Goal: Information Seeking & Learning: Learn about a topic

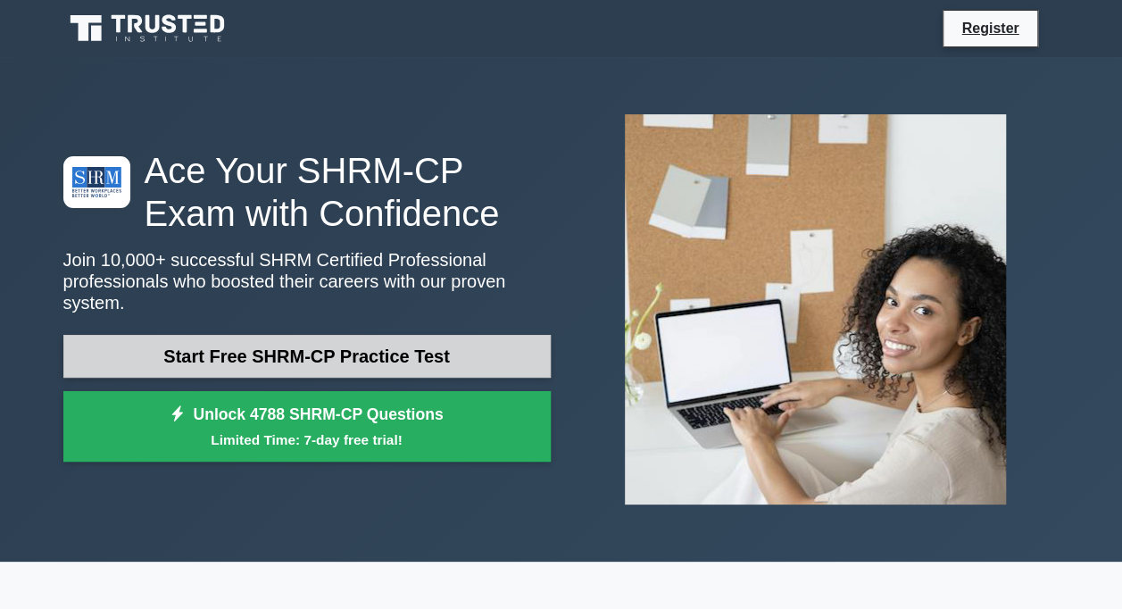
click at [360, 344] on link "Start Free SHRM-CP Practice Test" at bounding box center [306, 356] width 487 height 43
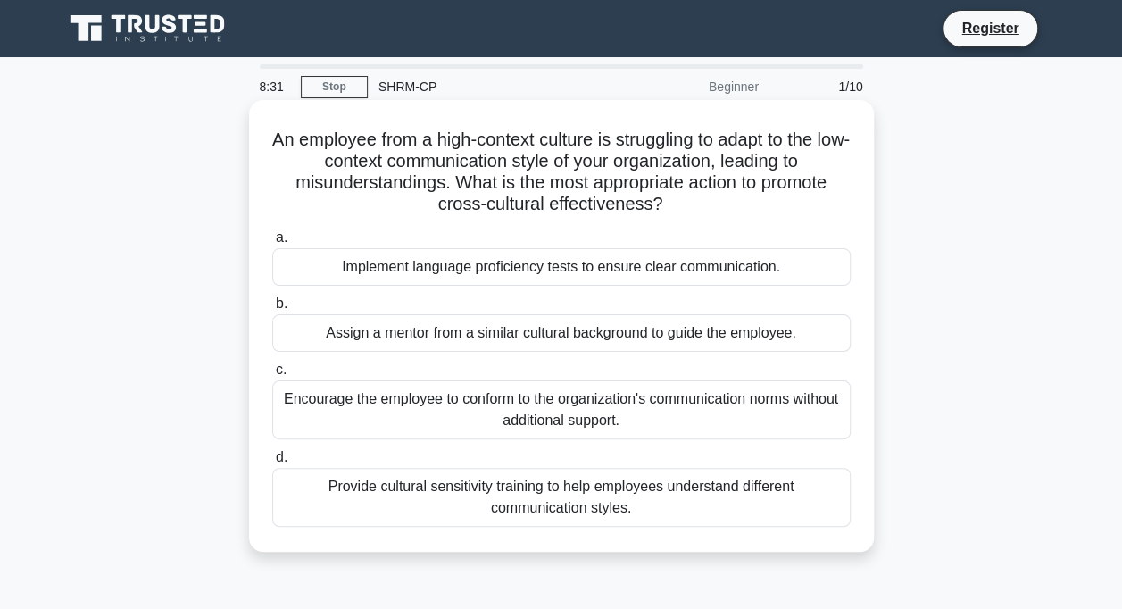
click at [392, 493] on div "Provide cultural sensitivity training to help employees understand different co…" at bounding box center [561, 497] width 578 height 59
click at [272, 463] on input "d. Provide cultural sensitivity training to help employees understand different…" at bounding box center [272, 458] width 0 height 12
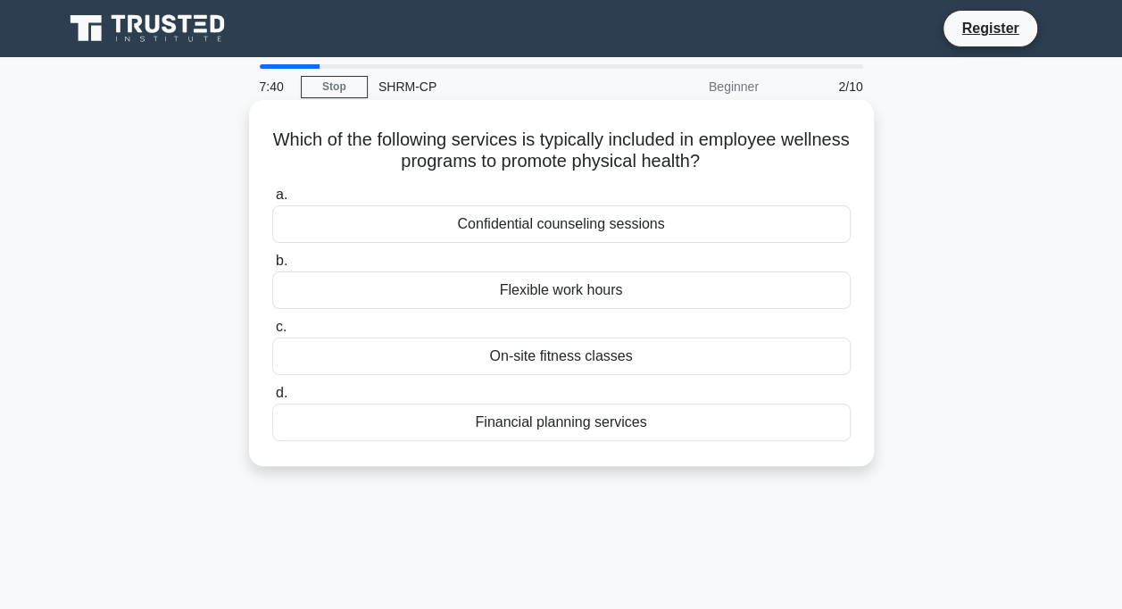
click at [472, 424] on div "Financial planning services" at bounding box center [561, 421] width 578 height 37
click at [272, 399] on input "d. Financial planning services" at bounding box center [272, 393] width 0 height 12
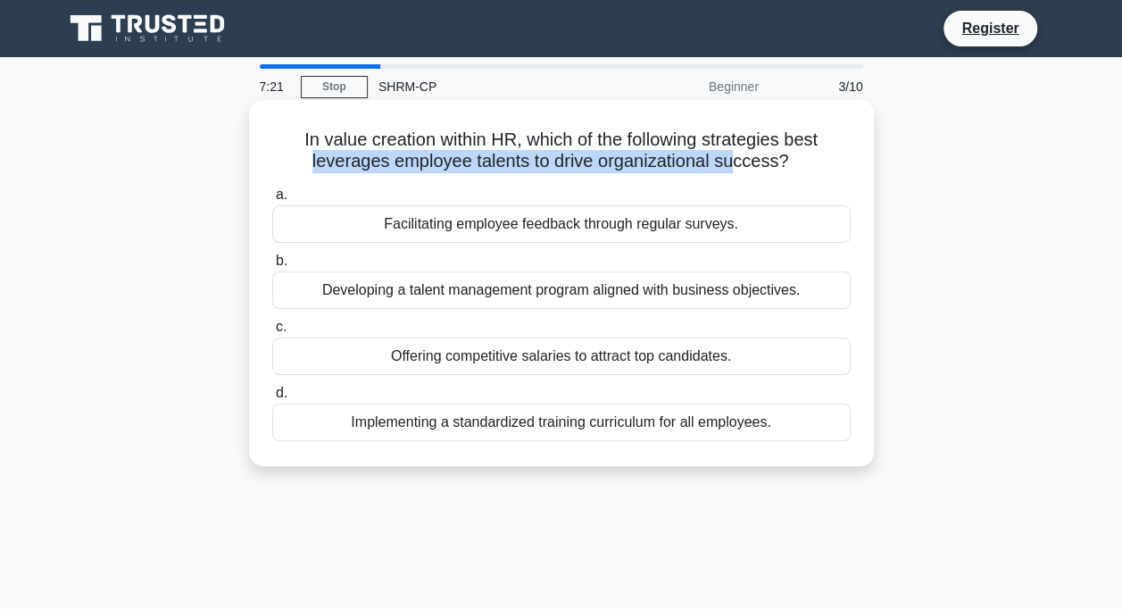
drag, startPoint x: 301, startPoint y: 164, endPoint x: 740, endPoint y: 176, distance: 439.2
click at [740, 176] on div "In value creation within HR, which of the following strategies best leverages e…" at bounding box center [561, 283] width 610 height 352
drag, startPoint x: 307, startPoint y: 286, endPoint x: 831, endPoint y: 285, distance: 523.8
click at [831, 285] on div "Developing a talent management program aligned with business objectives." at bounding box center [561, 289] width 578 height 37
drag, startPoint x: 358, startPoint y: 357, endPoint x: 710, endPoint y: 462, distance: 367.9
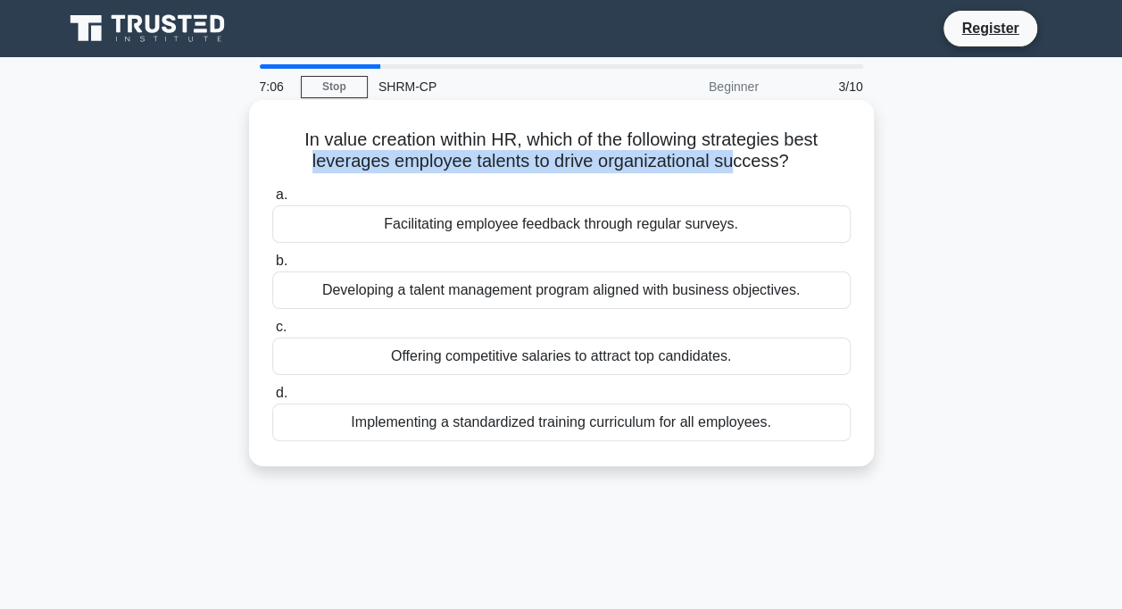
click at [710, 462] on div "In value creation within HR, which of the following strategies best leverages e…" at bounding box center [561, 283] width 625 height 366
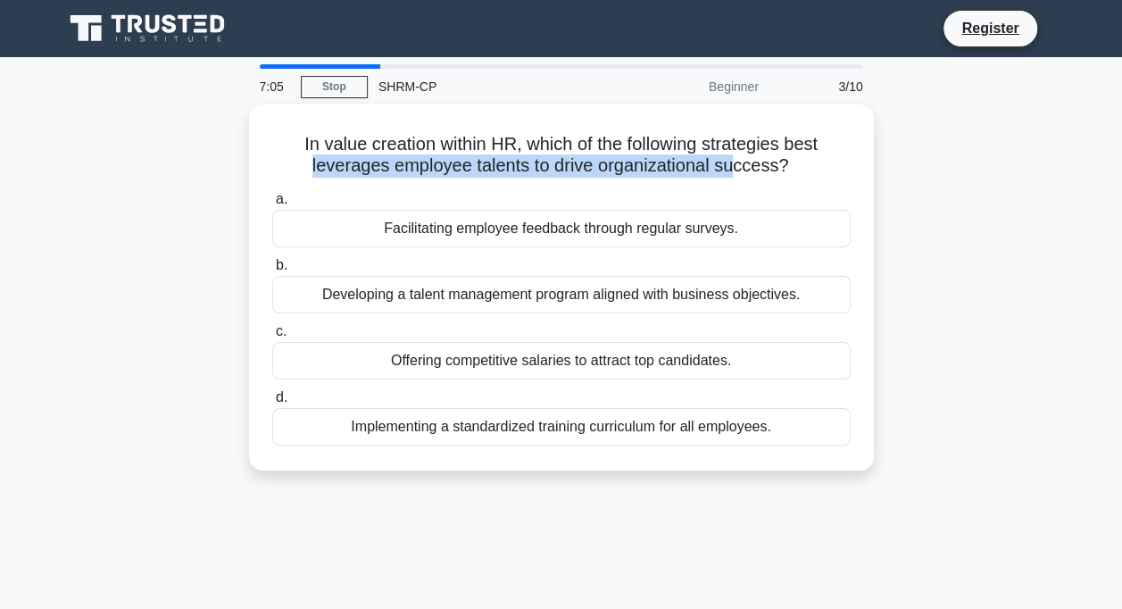
click at [489, 525] on div "7:05 Stop SHRM-CP Beginner 3/10 In value creation within HR, which of the follo…" at bounding box center [561, 510] width 1017 height 892
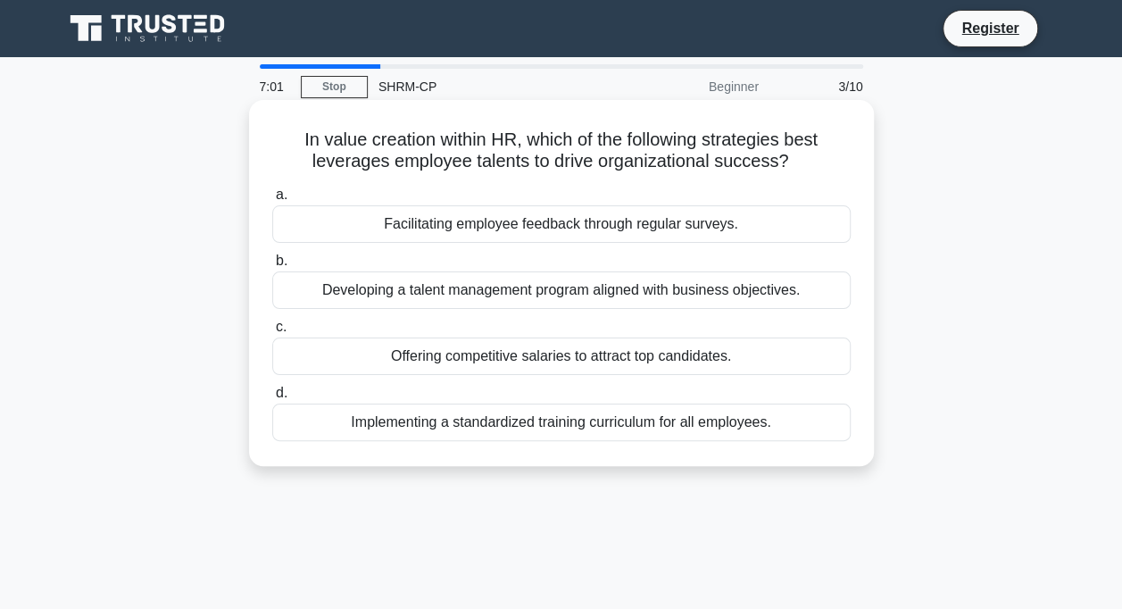
click at [369, 302] on div "Developing a talent management program aligned with business objectives." at bounding box center [561, 289] width 578 height 37
click at [272, 267] on input "b. Developing a talent management program aligned with business objectives." at bounding box center [272, 261] width 0 height 12
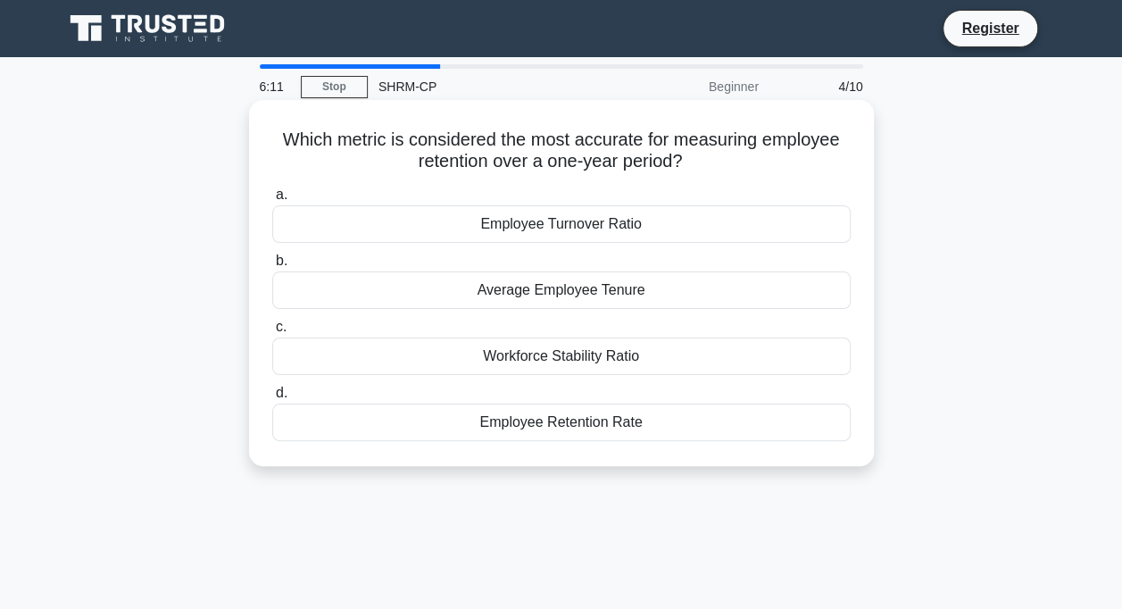
click at [563, 223] on div "Employee Turnover Ratio" at bounding box center [561, 223] width 578 height 37
click at [272, 201] on input "a. Employee Turnover Ratio" at bounding box center [272, 195] width 0 height 12
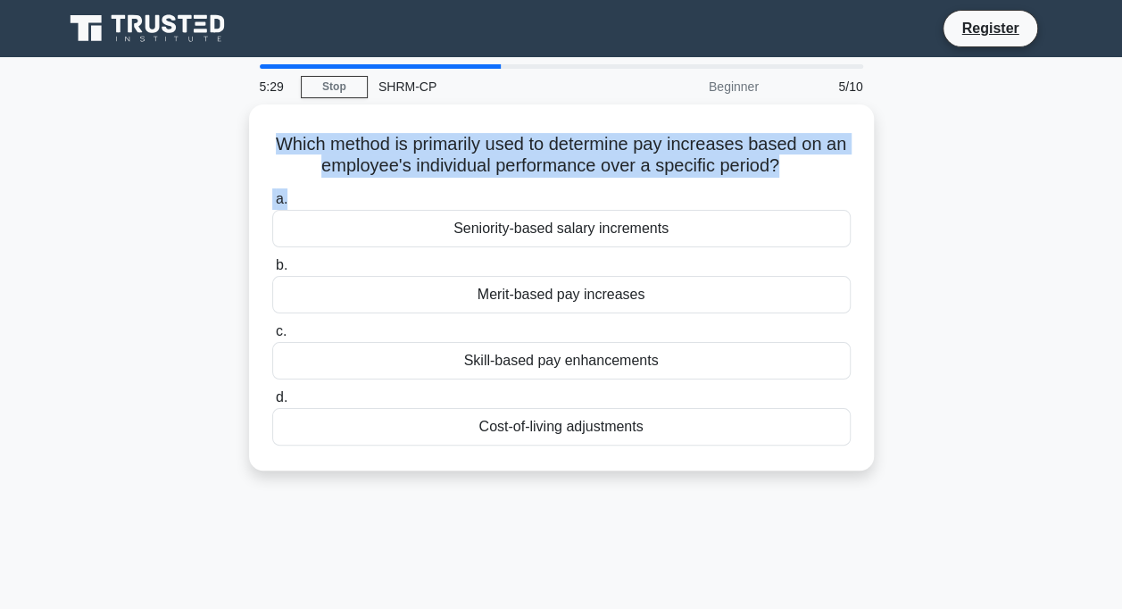
drag, startPoint x: 285, startPoint y: 136, endPoint x: 873, endPoint y: 191, distance: 590.7
click at [873, 191] on div "Which method is primarily used to determine pay increases based on an employee'…" at bounding box center [561, 297] width 1017 height 387
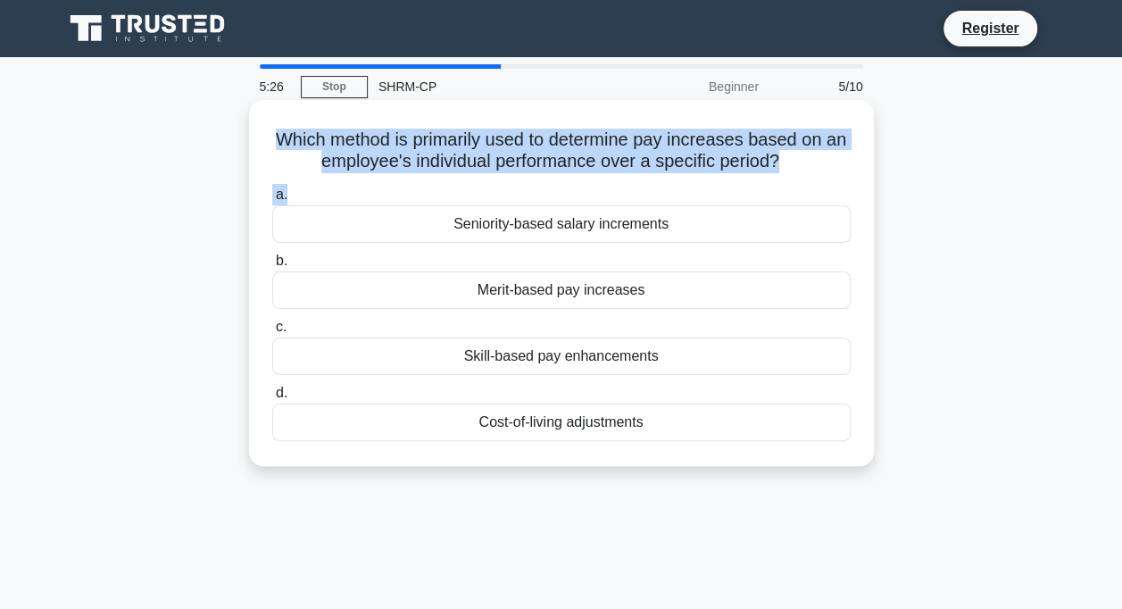
copy div "Which method is primarily used to determine pay increases based on an employee'…"
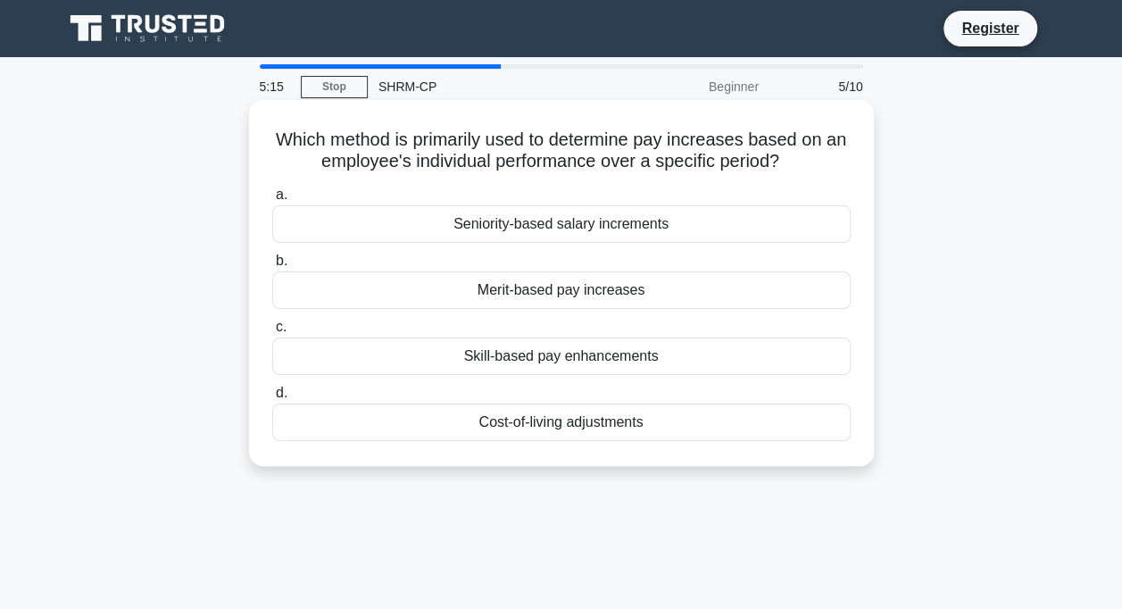
click at [452, 263] on label "b. Merit-based pay increases" at bounding box center [561, 279] width 578 height 59
click at [272, 263] on input "b. Merit-based pay increases" at bounding box center [272, 261] width 0 height 12
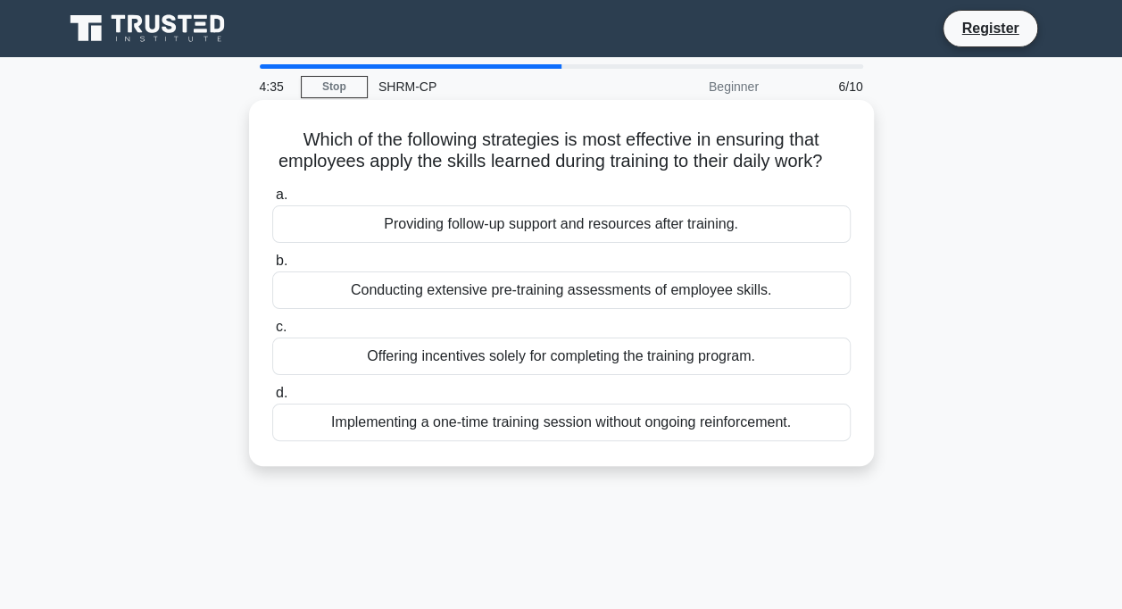
click at [600, 243] on div "Providing follow-up support and resources after training." at bounding box center [561, 223] width 578 height 37
click at [272, 201] on input "a. Providing follow-up support and resources after training." at bounding box center [272, 195] width 0 height 12
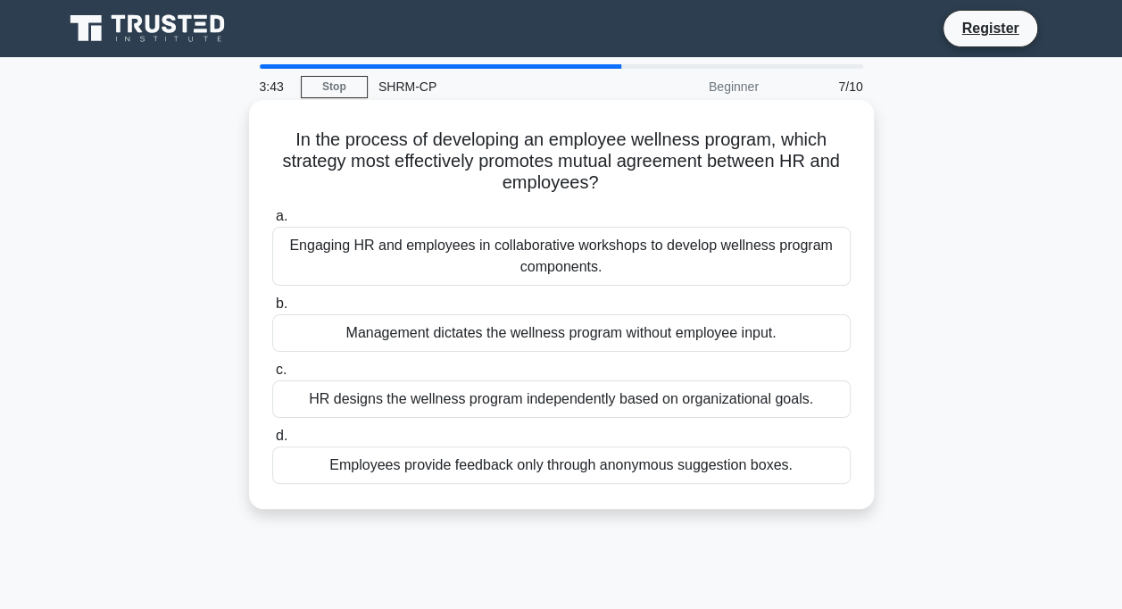
click at [434, 259] on div "Engaging HR and employees in collaborative workshops to develop wellness progra…" at bounding box center [561, 256] width 578 height 59
click at [272, 222] on input "a. Engaging HR and employees in collaborative workshops to develop wellness pro…" at bounding box center [272, 217] width 0 height 12
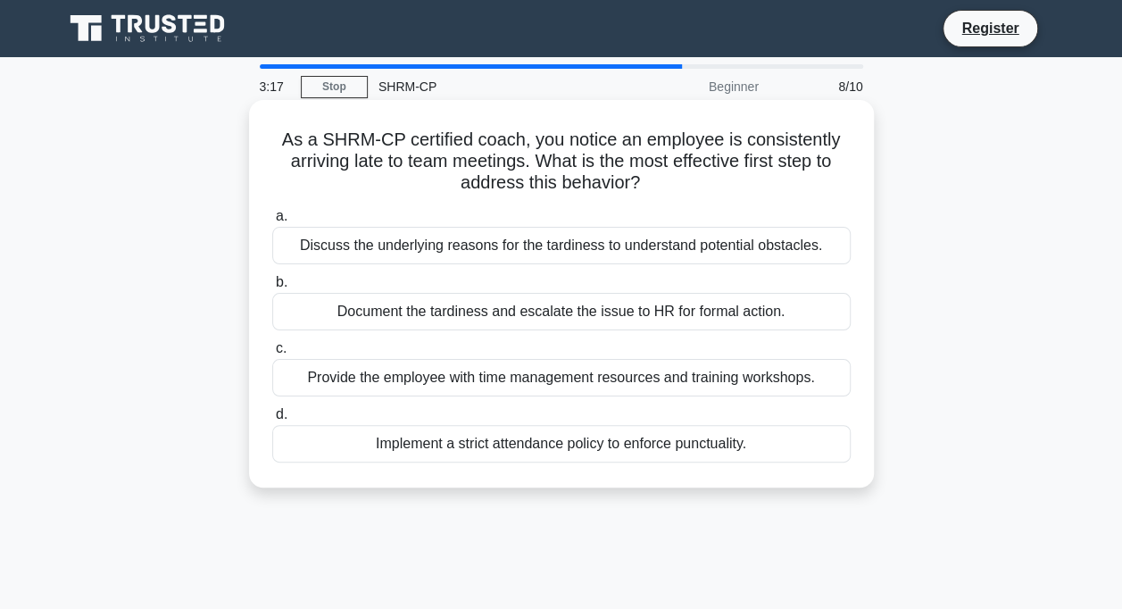
click at [460, 452] on div "Implement a strict attendance policy to enforce punctuality." at bounding box center [561, 443] width 578 height 37
click at [272, 420] on input "d. Implement a strict attendance policy to enforce punctuality." at bounding box center [272, 415] width 0 height 12
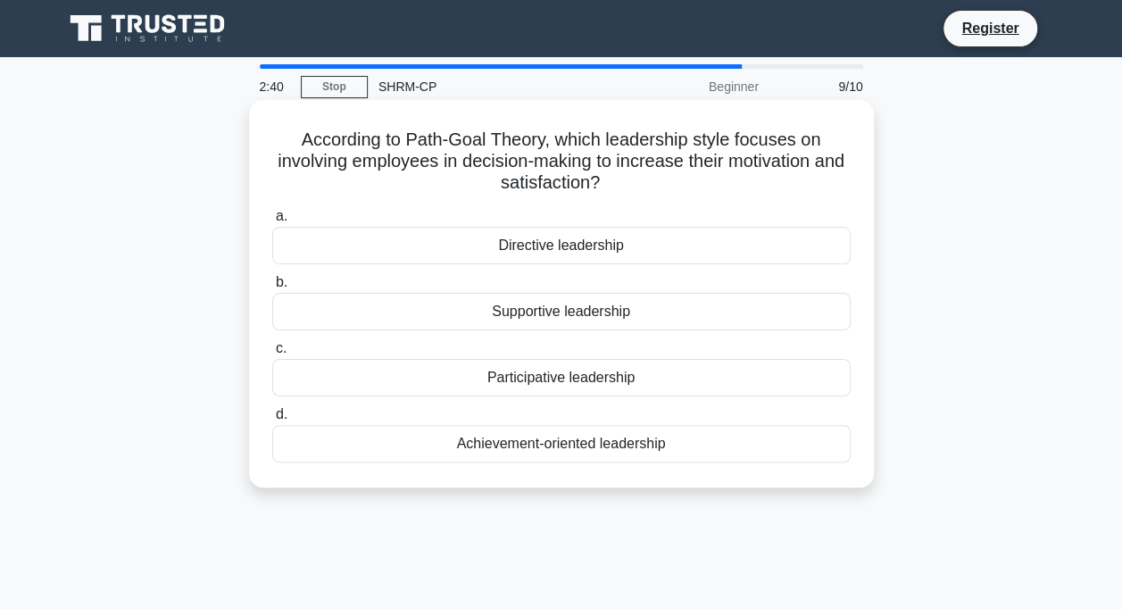
click at [571, 254] on div "Directive leadership" at bounding box center [561, 245] width 578 height 37
click at [272, 222] on input "a. Directive leadership" at bounding box center [272, 217] width 0 height 12
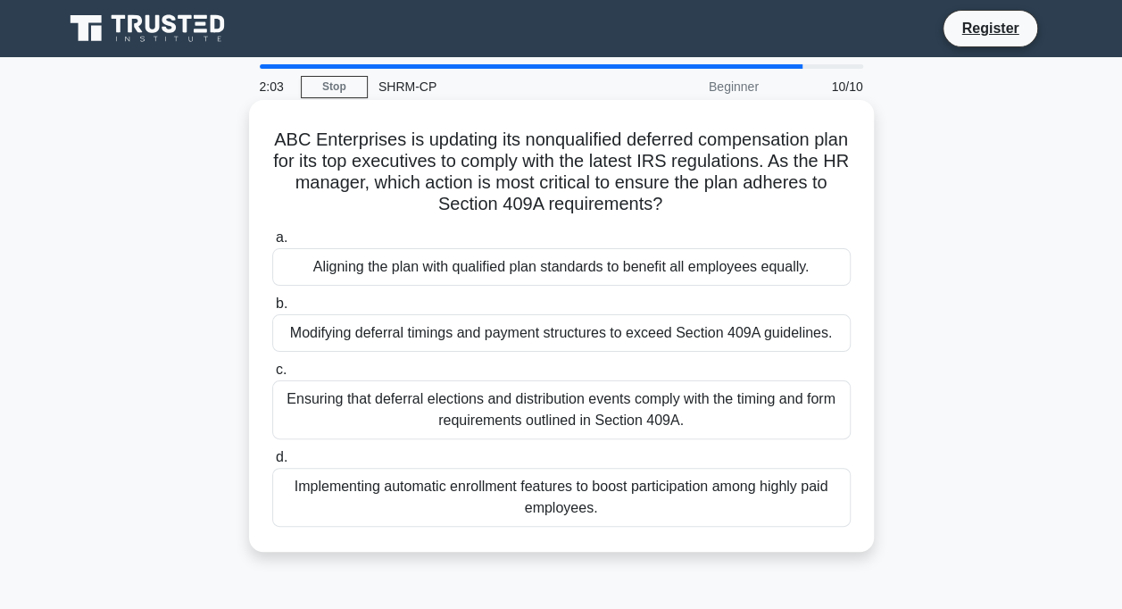
drag, startPoint x: 625, startPoint y: 271, endPoint x: 808, endPoint y: 287, distance: 184.5
click at [808, 287] on div "a. Aligning the plan with qualified plan standards to benefit all employees equ…" at bounding box center [561, 376] width 600 height 307
drag, startPoint x: 292, startPoint y: 339, endPoint x: 825, endPoint y: 348, distance: 533.7
click at [825, 348] on div "Modifying deferral timings and payment structures to exceed Section 409A guidel…" at bounding box center [561, 332] width 578 height 37
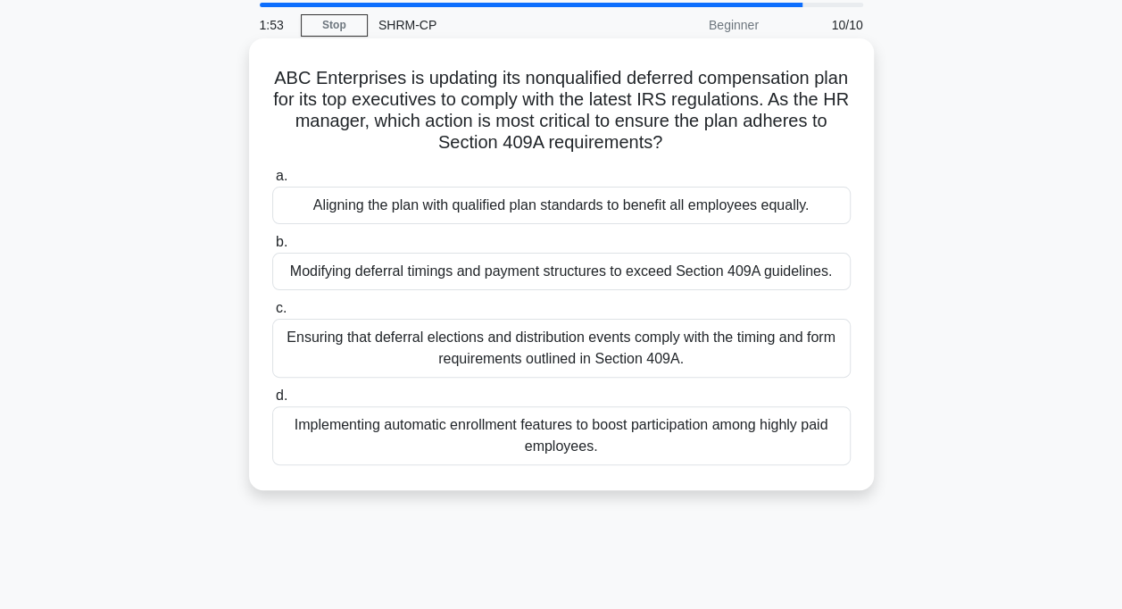
scroll to position [89, 0]
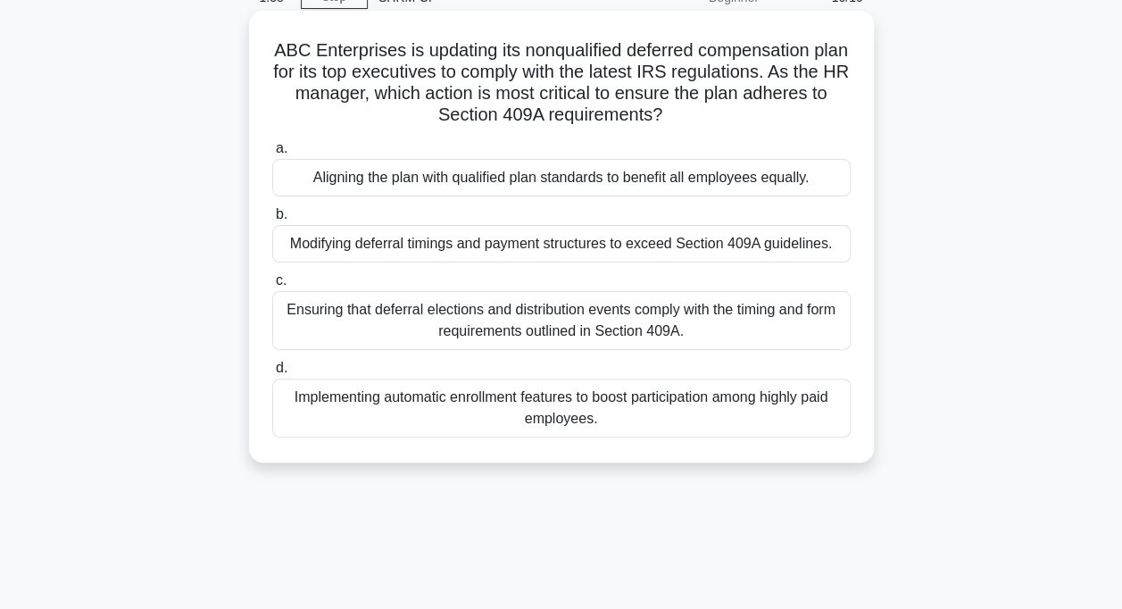
click at [477, 332] on div "Ensuring that deferral elections and distribution events comply with the timing…" at bounding box center [561, 320] width 578 height 59
click at [272, 286] on input "c. Ensuring that deferral elections and distribution events comply with the tim…" at bounding box center [272, 281] width 0 height 12
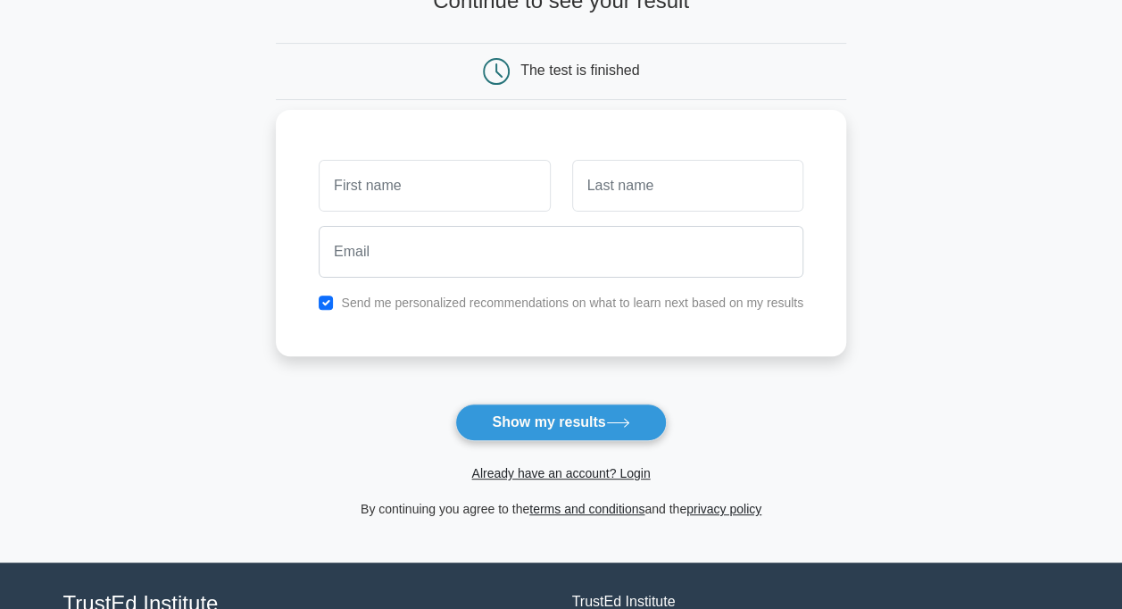
scroll to position [268, 0]
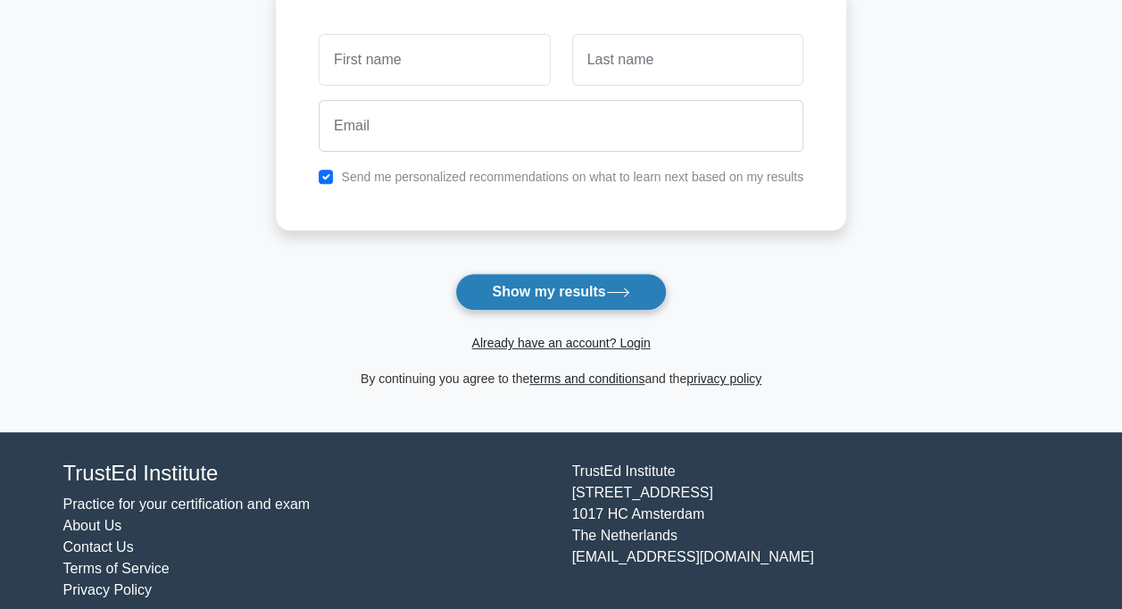
click at [630, 294] on icon at bounding box center [618, 292] width 24 height 10
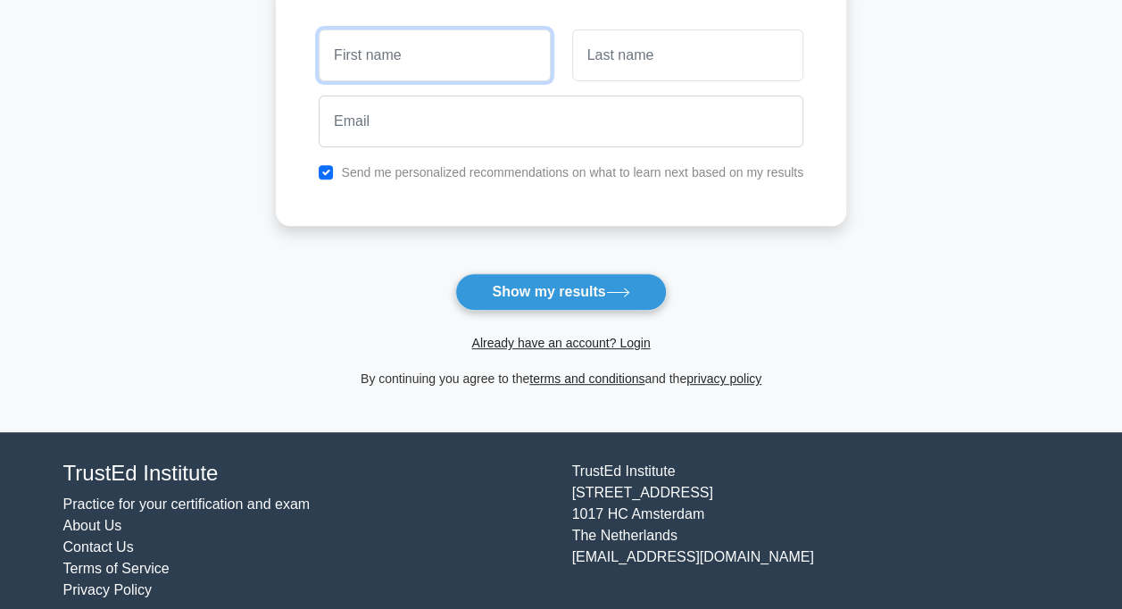
drag, startPoint x: 486, startPoint y: 36, endPoint x: 498, endPoint y: 43, distance: 13.6
click at [487, 36] on input "text" at bounding box center [434, 55] width 231 height 52
type input "刘"
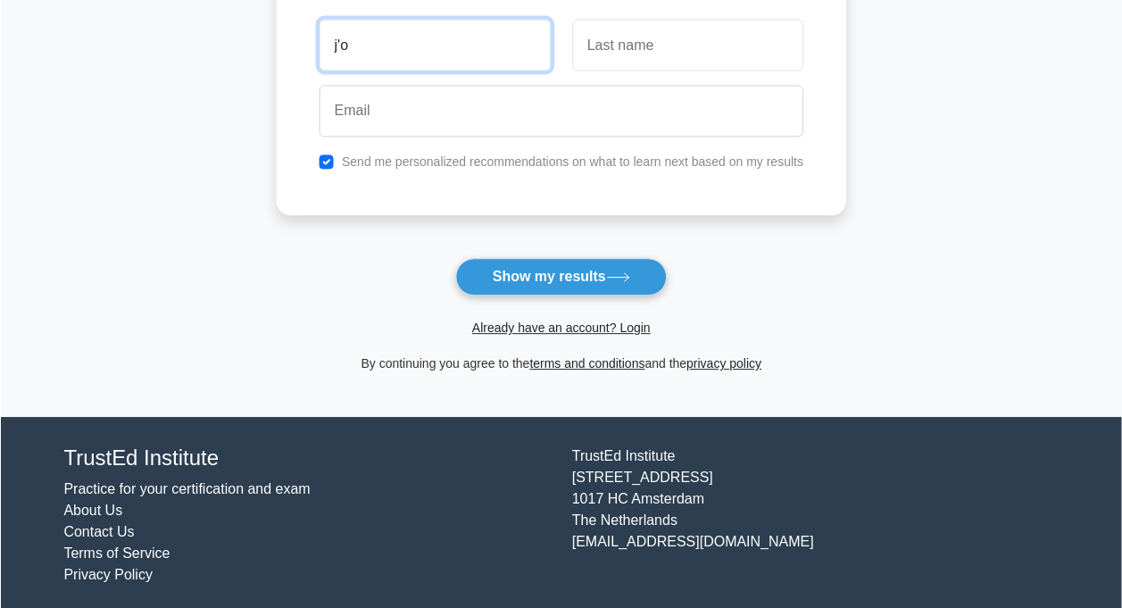
scroll to position [286, 0]
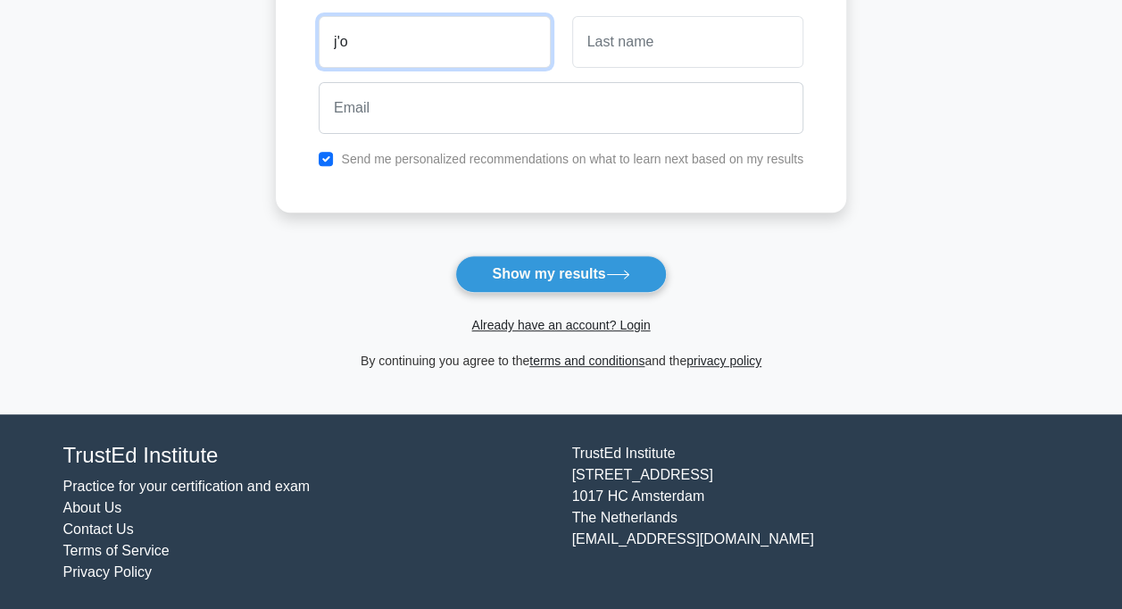
type input "j"
click at [234, 238] on main "Wait, there is more! Continue to see your result The test is finished and the" at bounding box center [561, 93] width 1122 height 643
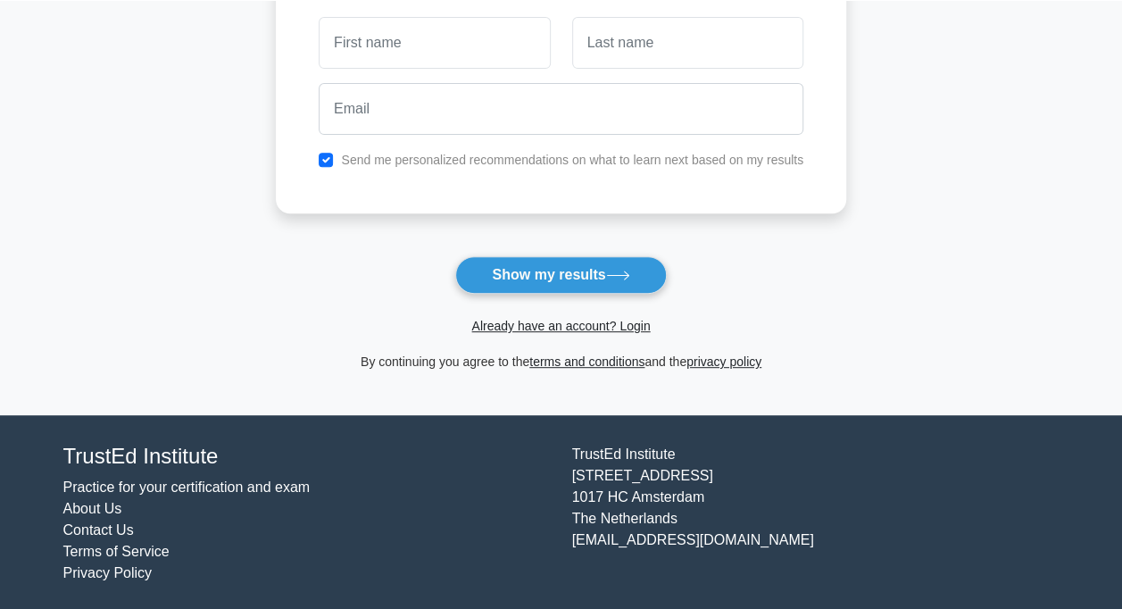
scroll to position [250, 0]
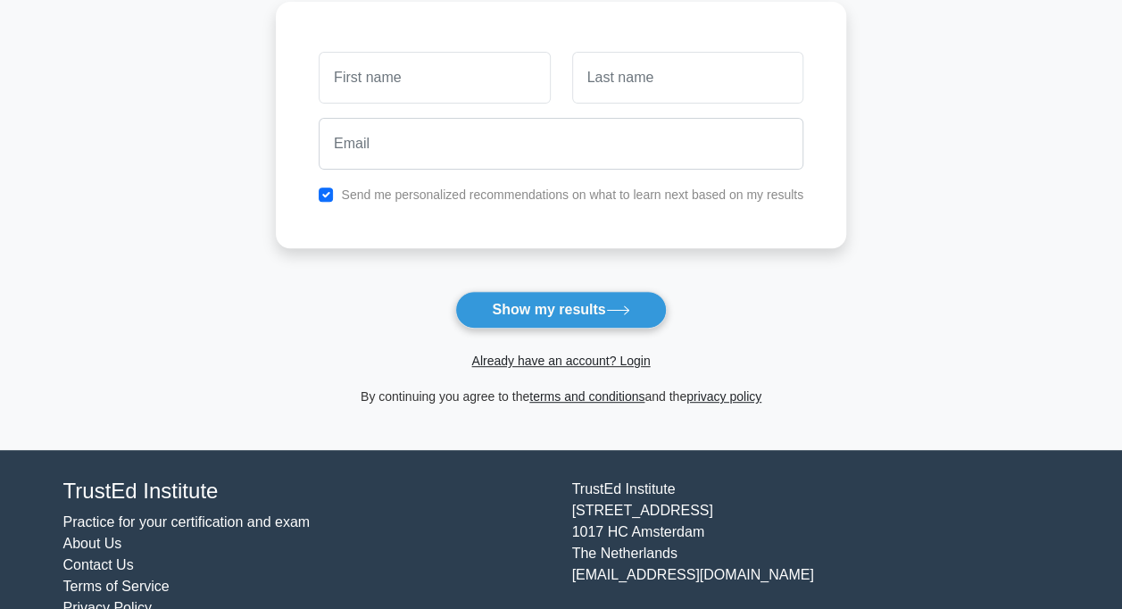
drag, startPoint x: 105, startPoint y: 375, endPoint x: 168, endPoint y: 316, distance: 85.9
click at [107, 375] on main "Wait, there is more! Continue to see your result The test is finished and the" at bounding box center [561, 128] width 1122 height 643
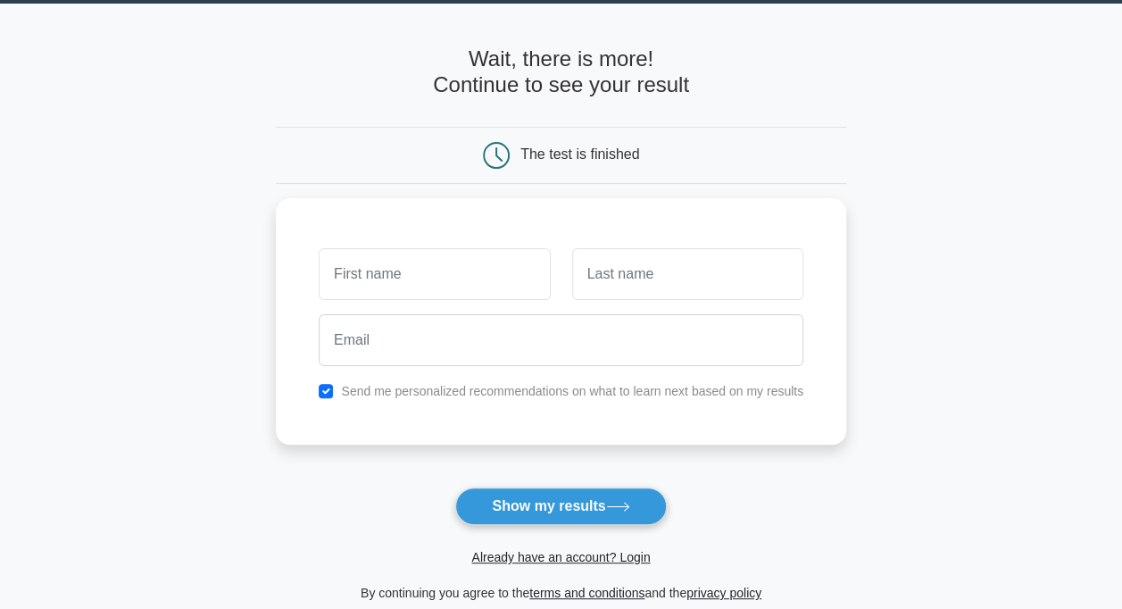
scroll to position [0, 0]
